Goal: Information Seeking & Learning: Find specific fact

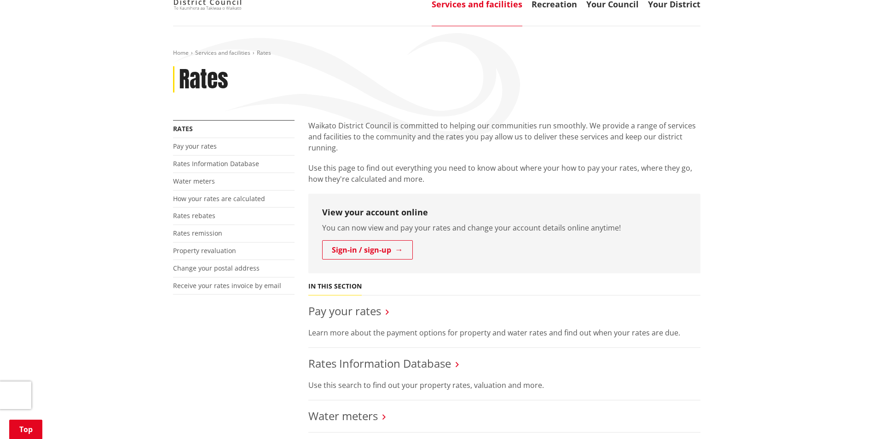
scroll to position [184, 0]
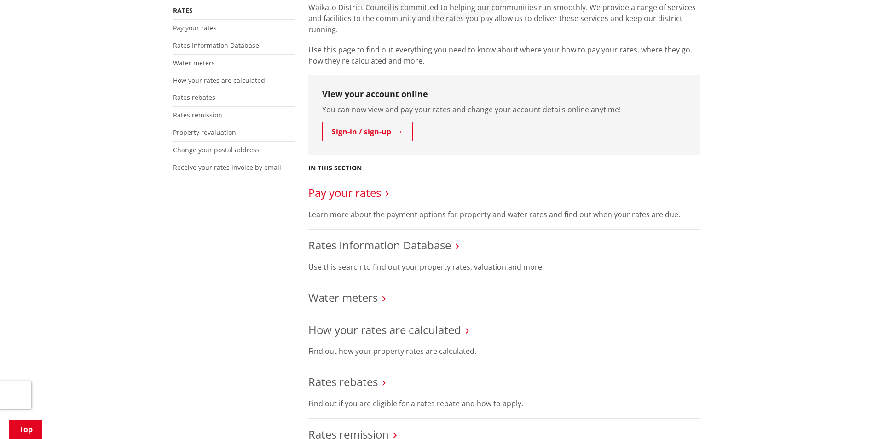
click at [336, 193] on link "Pay your rates" at bounding box center [344, 192] width 73 height 15
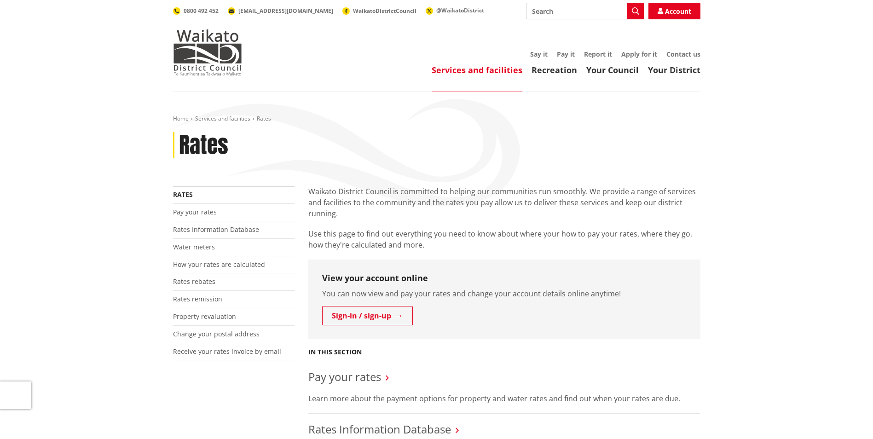
scroll to position [184, 0]
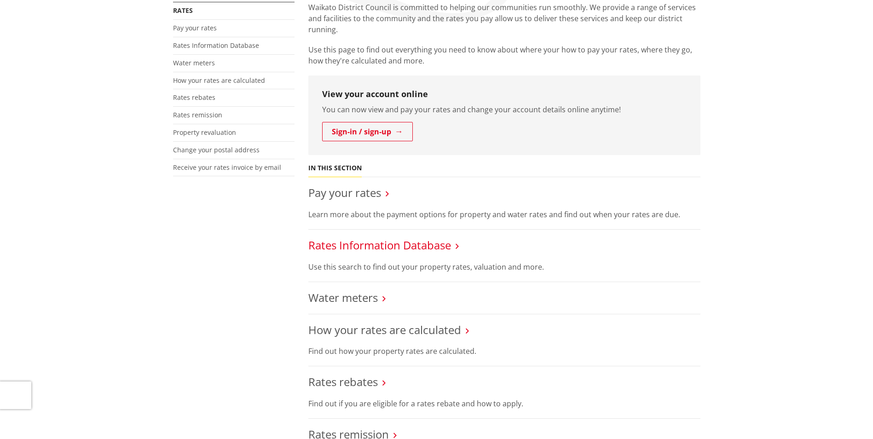
drag, startPoint x: 357, startPoint y: 242, endPoint x: 373, endPoint y: 251, distance: 19.0
click at [357, 242] on link "Rates Information Database" at bounding box center [379, 244] width 143 height 15
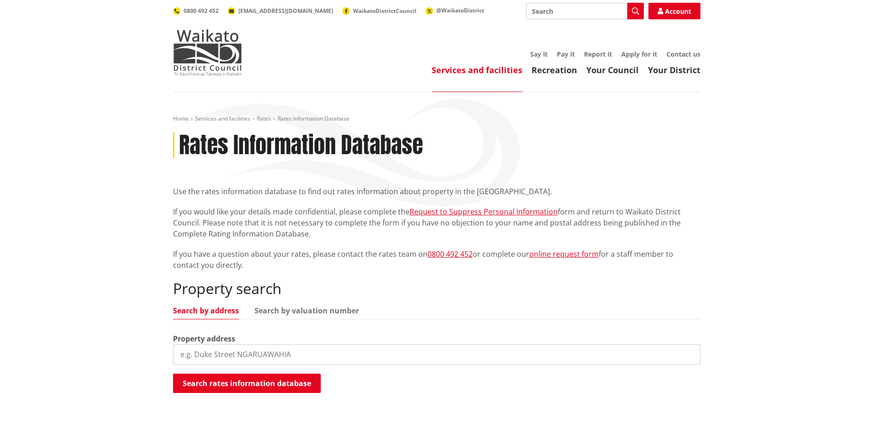
click at [210, 352] on input "search" at bounding box center [436, 354] width 527 height 20
paste input "180B Fox Street Hamilton East Hamilton 3216"
drag, startPoint x: 361, startPoint y: 357, endPoint x: 277, endPoint y: 356, distance: 84.2
click at [277, 356] on input "180B Fox Street Hamilton East Hamilton 3216" at bounding box center [436, 354] width 527 height 20
click at [292, 384] on button "Search rates information database" at bounding box center [247, 383] width 148 height 19
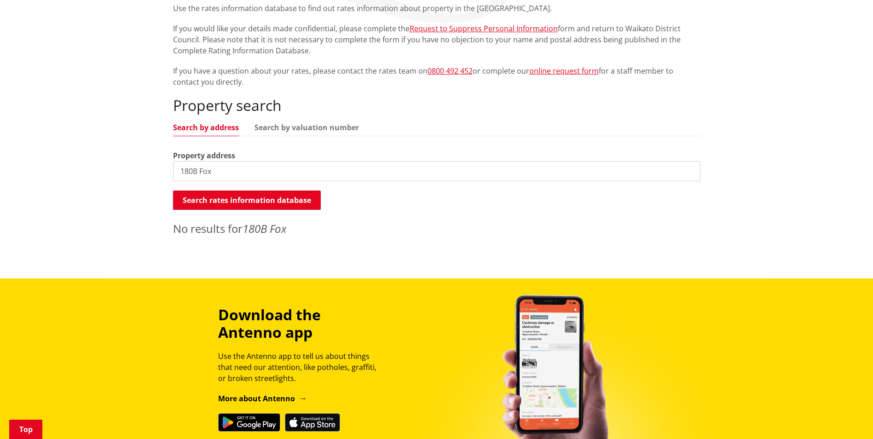
scroll to position [184, 0]
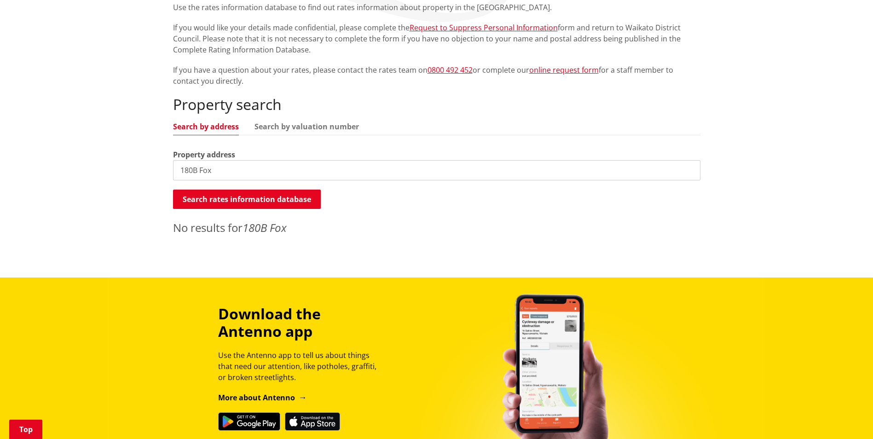
click at [223, 167] on input "180B Fox" at bounding box center [436, 170] width 527 height 20
type input "180 Fox"
click at [208, 202] on button "Search rates information database" at bounding box center [247, 199] width 148 height 19
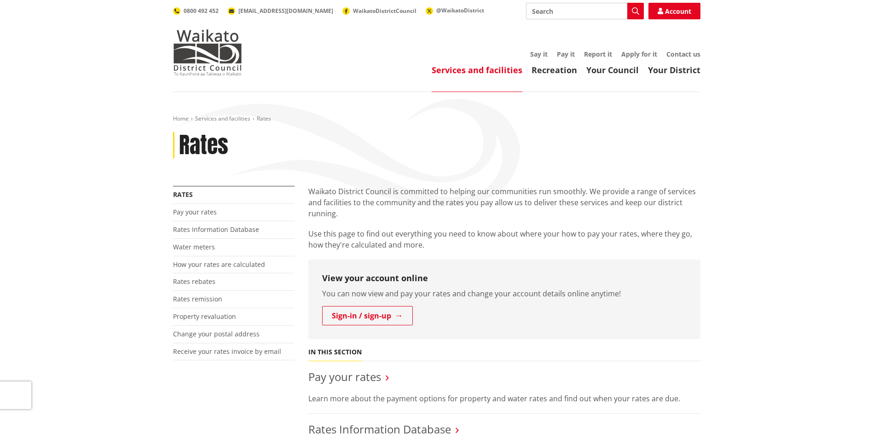
scroll to position [184, 0]
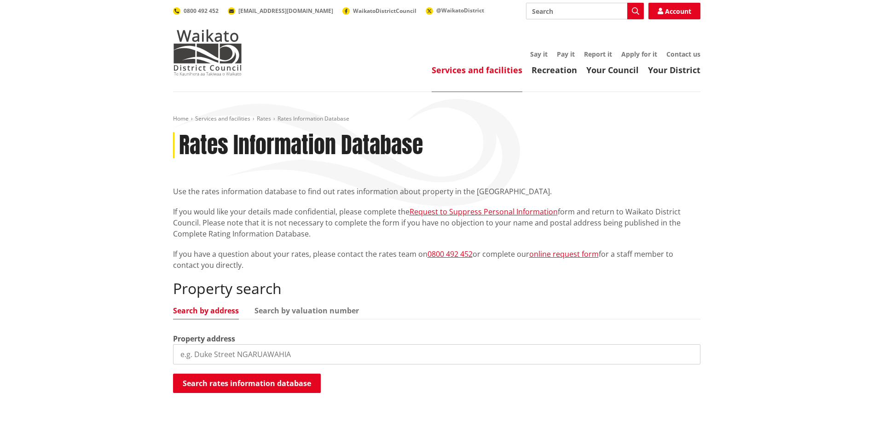
click at [194, 352] on input "search" at bounding box center [436, 354] width 527 height 20
type input "180B Fox"
click at [224, 385] on button "Search rates information database" at bounding box center [247, 383] width 148 height 19
